Goal: Task Accomplishment & Management: Manage account settings

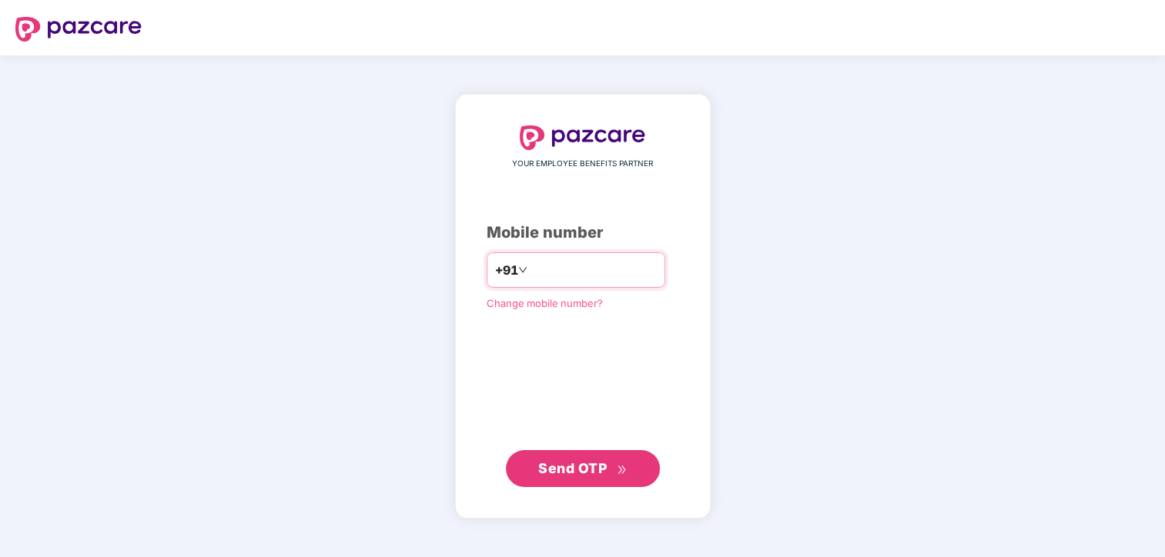
click at [530, 280] on input "number" at bounding box center [593, 270] width 126 height 25
type input "**********"
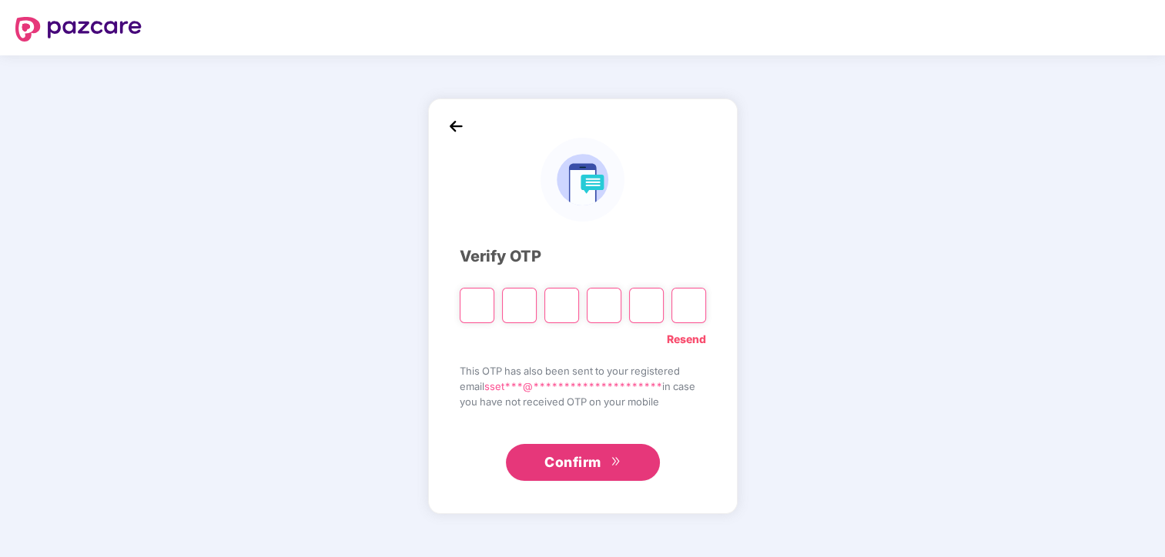
type input "*"
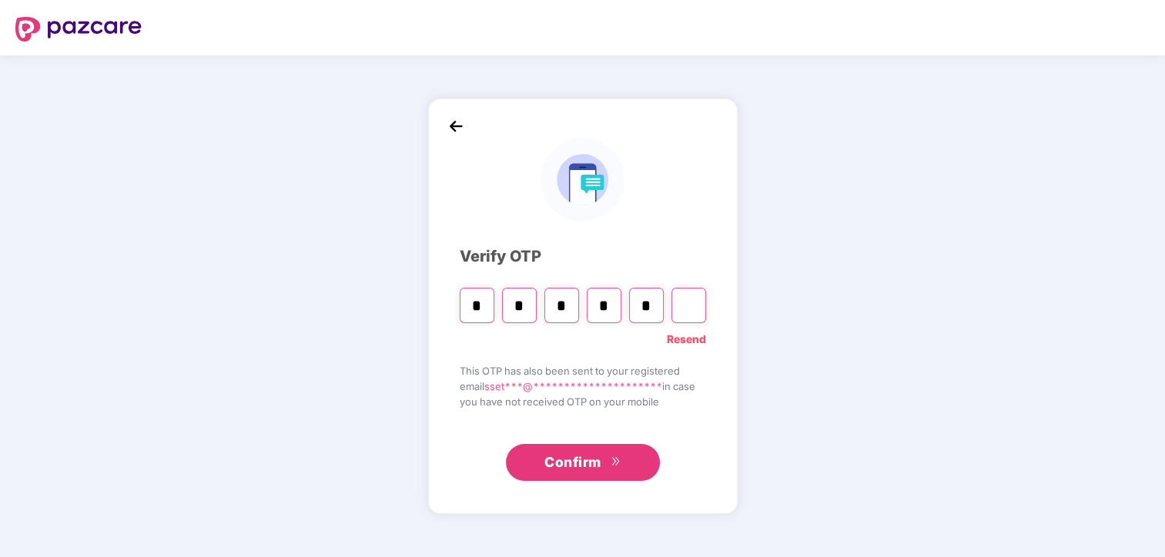
type input "*"
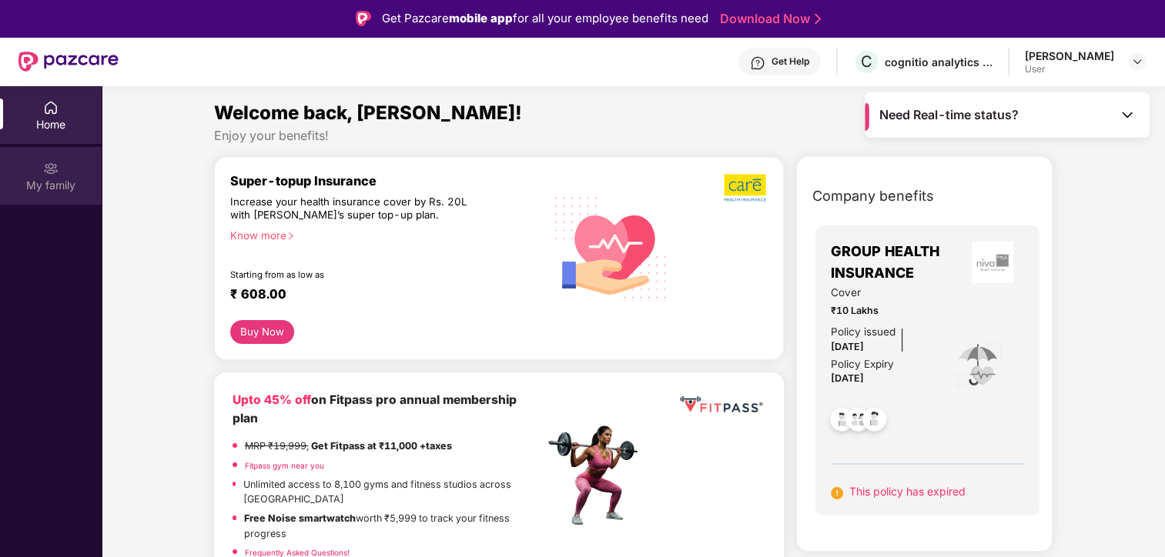
click at [56, 181] on div "My family" at bounding box center [51, 185] width 102 height 15
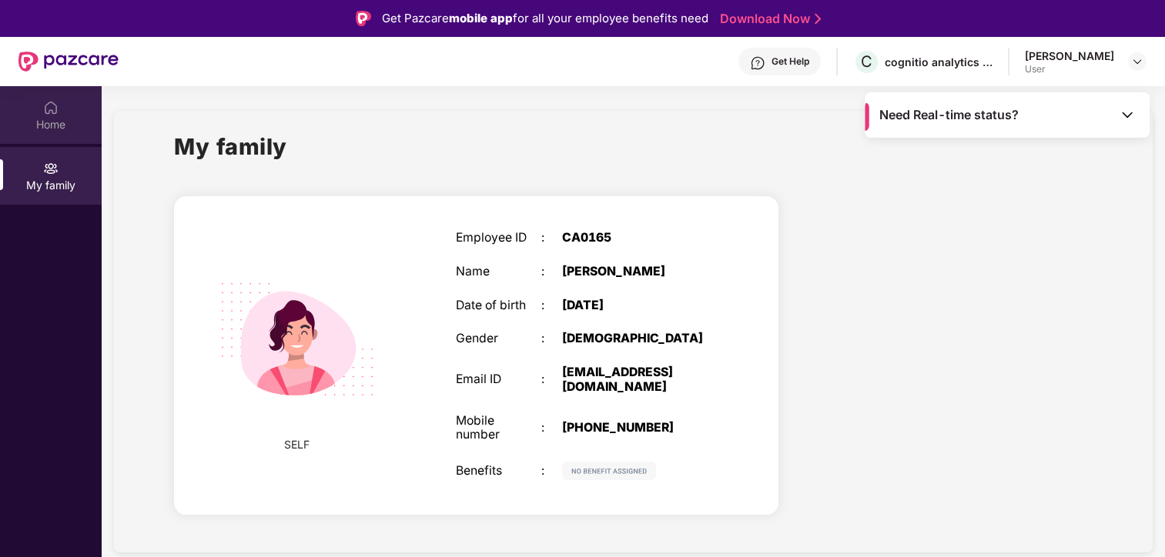
click at [52, 105] on img at bounding box center [50, 107] width 15 height 15
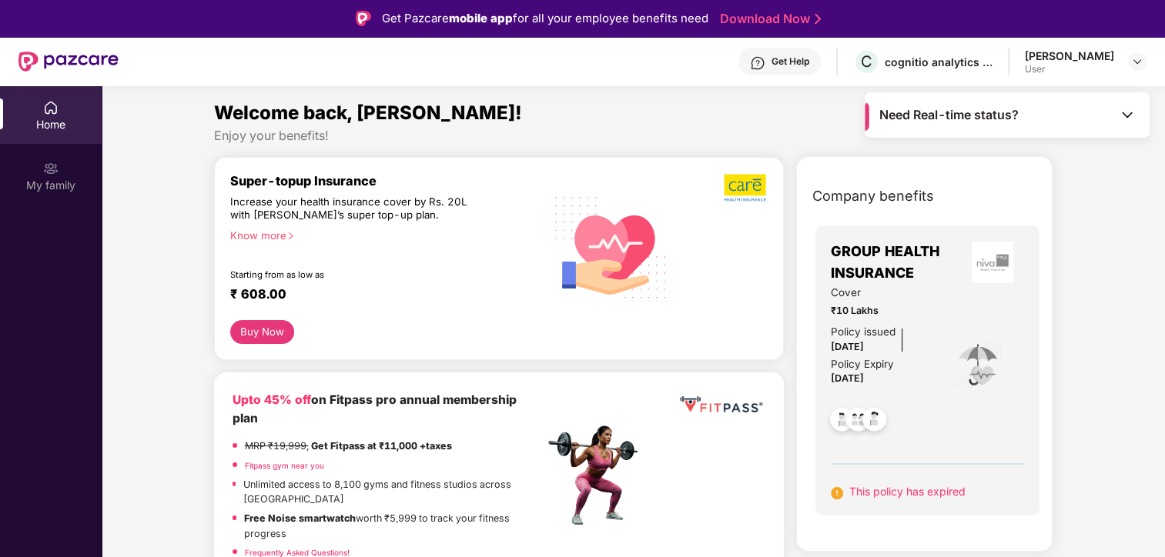
click at [991, 119] on span "Need Real-time status?" at bounding box center [948, 115] width 139 height 16
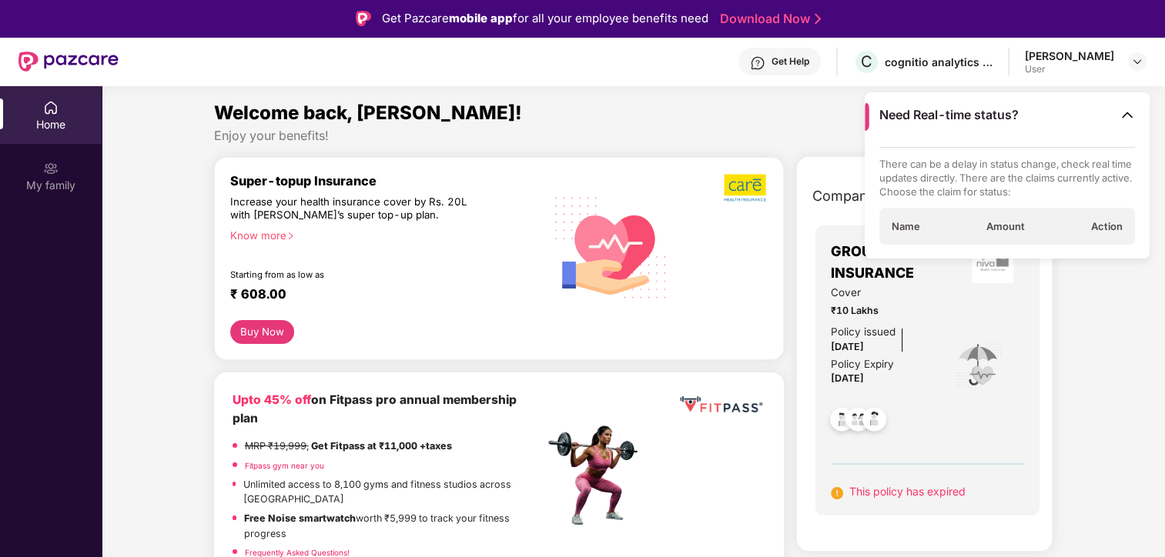
click at [911, 231] on span "Name" at bounding box center [906, 226] width 28 height 14
click at [62, 189] on div "My family" at bounding box center [51, 185] width 102 height 15
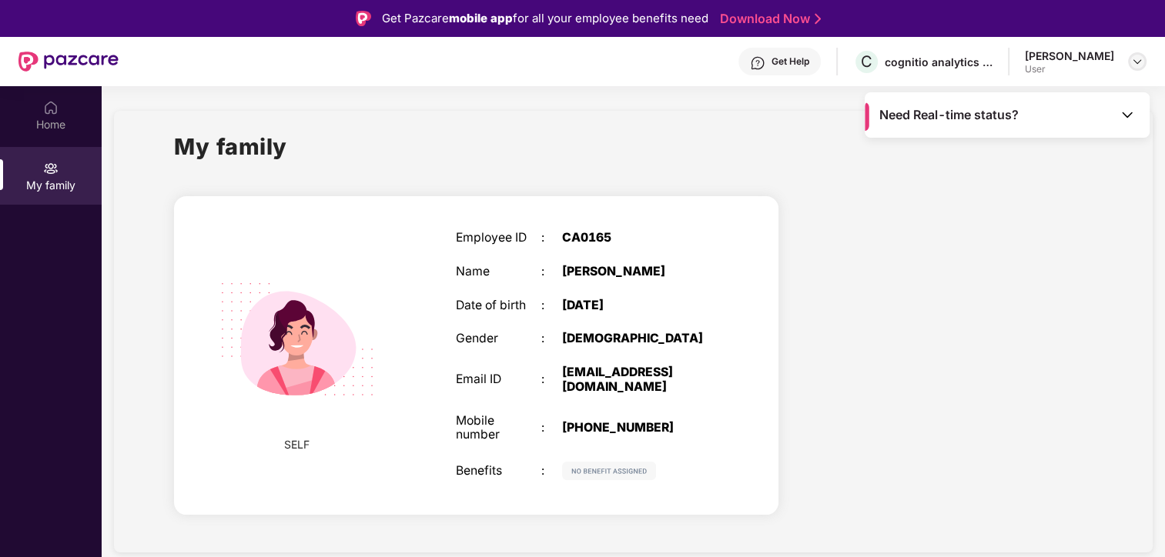
click at [1136, 65] on div at bounding box center [1137, 61] width 18 height 18
click at [1136, 65] on img at bounding box center [1137, 61] width 12 height 12
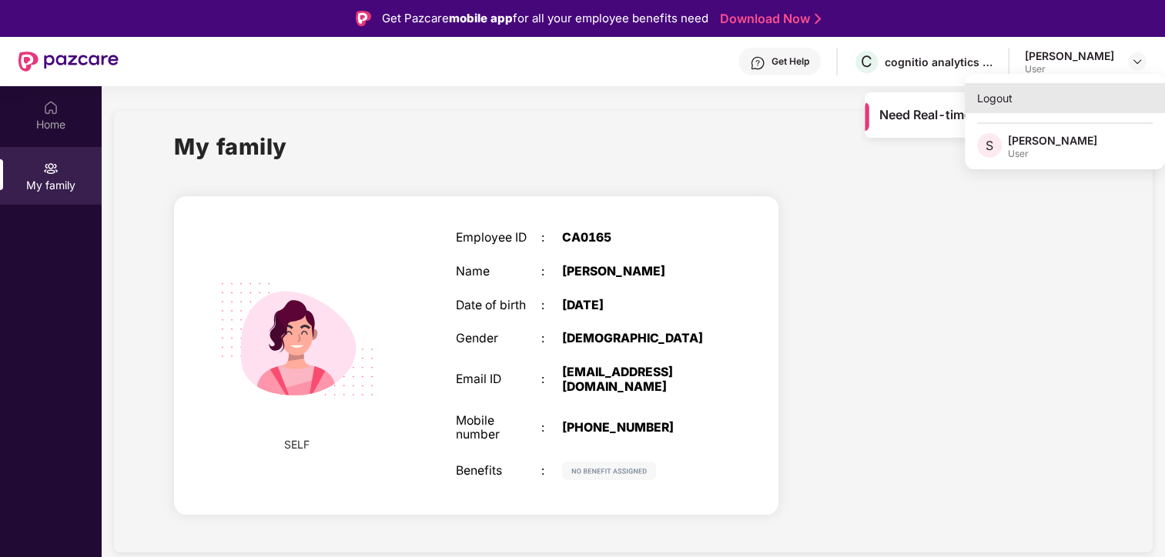
click at [1002, 101] on div "Logout" at bounding box center [1065, 98] width 200 height 30
